Goal: Transaction & Acquisition: Subscribe to service/newsletter

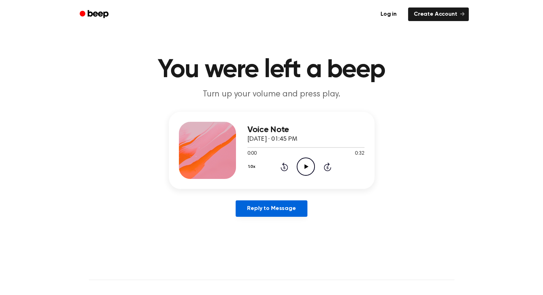
click at [291, 209] on link "Reply to Message" at bounding box center [271, 208] width 71 height 16
click at [306, 165] on icon "Play Audio" at bounding box center [306, 167] width 18 height 18
click at [306, 170] on icon "Pause Audio" at bounding box center [306, 167] width 18 height 18
